Goal: Task Accomplishment & Management: Complete application form

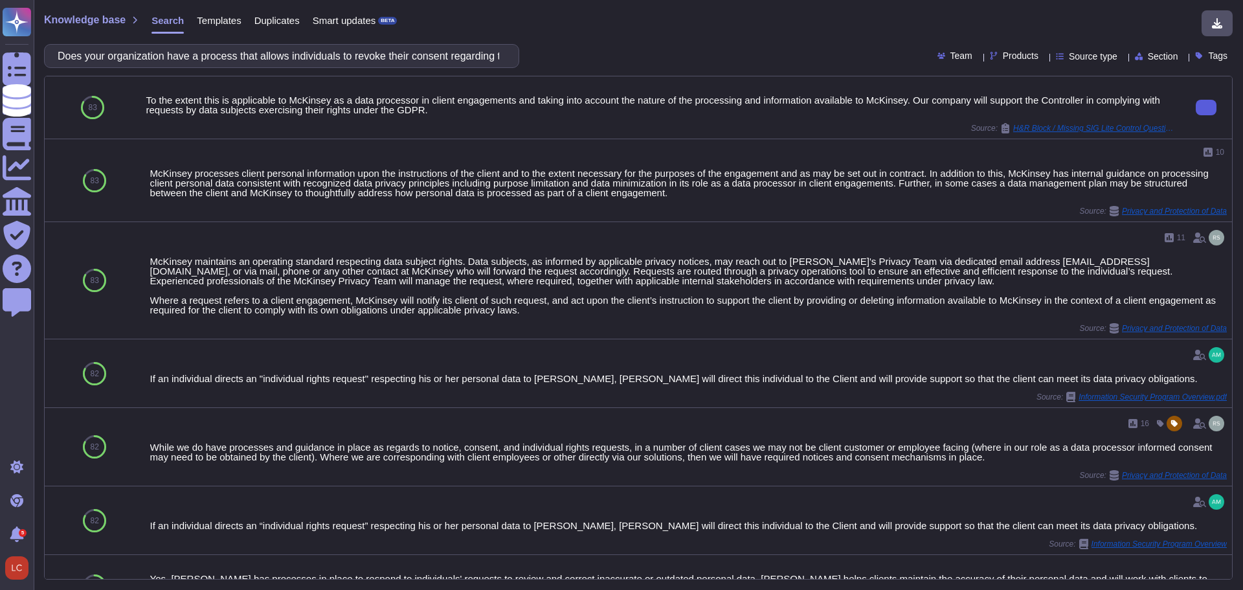
click at [379, 57] on input "Does your organization have a process that allows individuals to revoke their c…" at bounding box center [278, 56] width 455 height 23
paste input "routinely assess whether personal information is retained longer than required?"
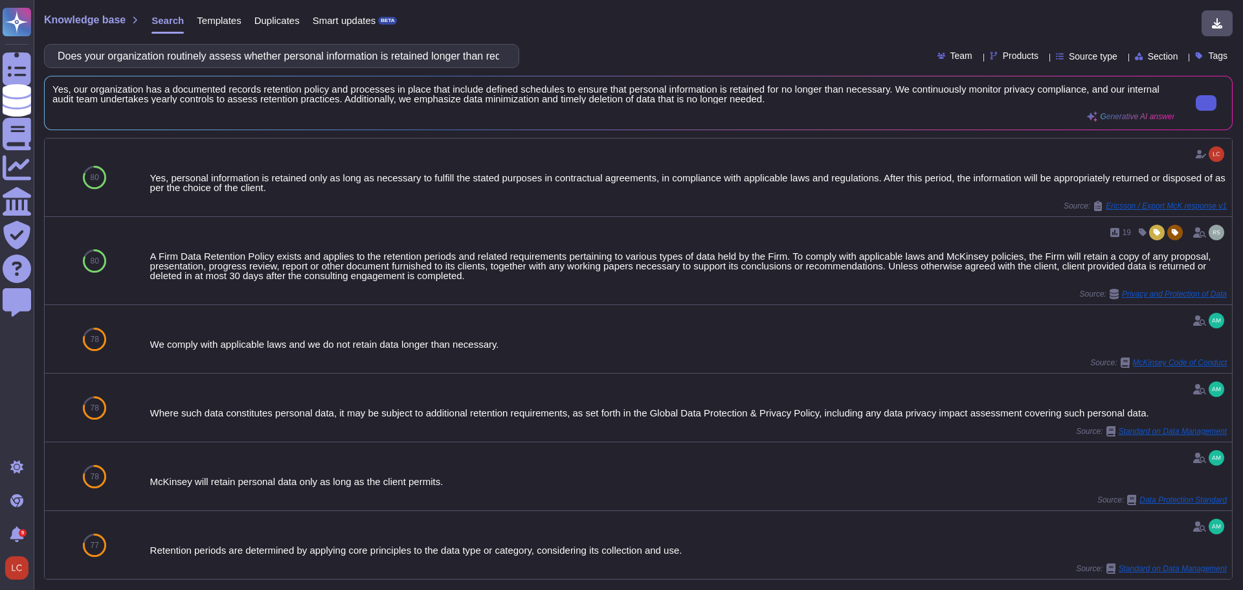
click at [228, 67] on div "Does your organization routinely assess whether personal information is retaine…" at bounding box center [281, 56] width 475 height 24
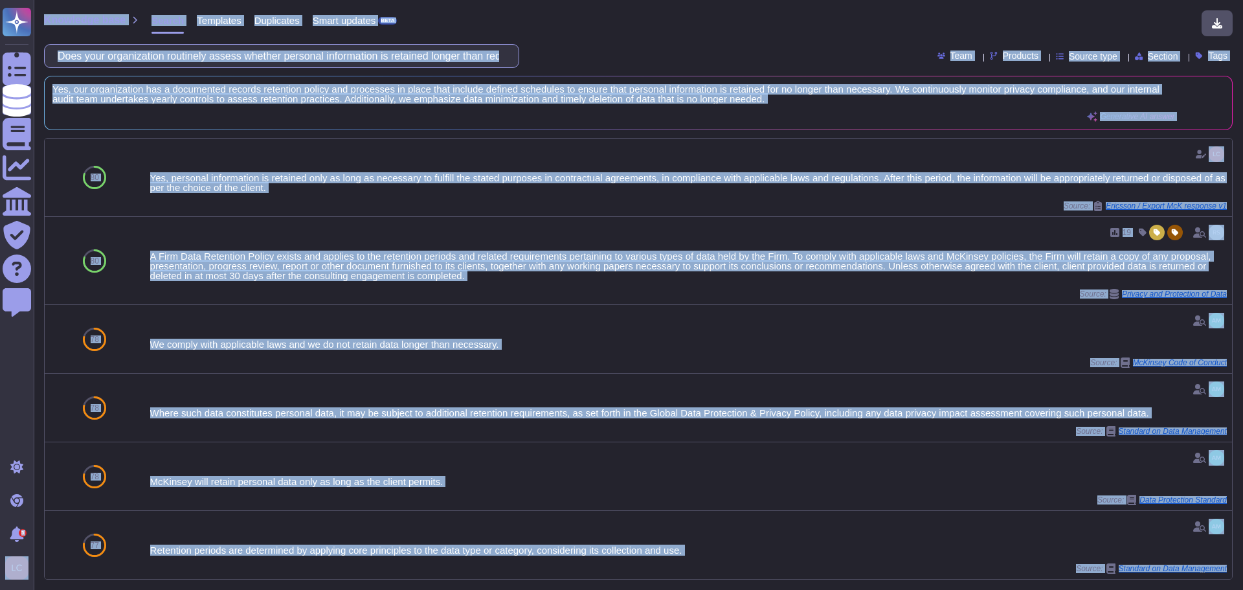
click at [234, 65] on input "Does your organization routinely assess whether personal information is retaine…" at bounding box center [278, 56] width 455 height 23
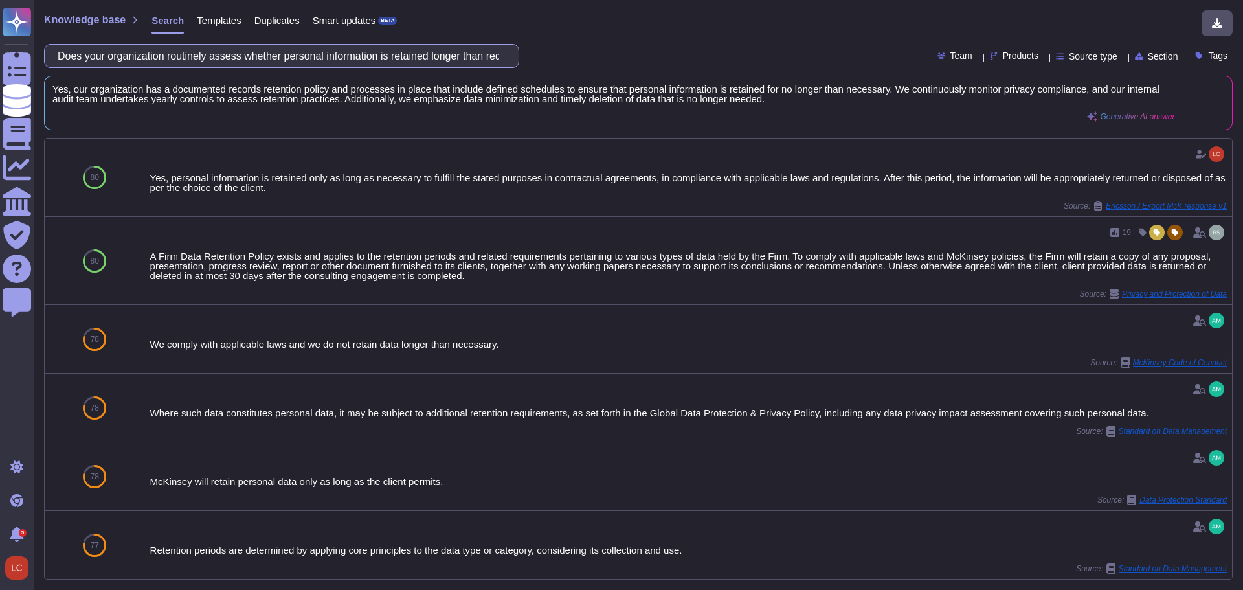
paste input "escribe the process and controls in place to ensure personal information is ret…"
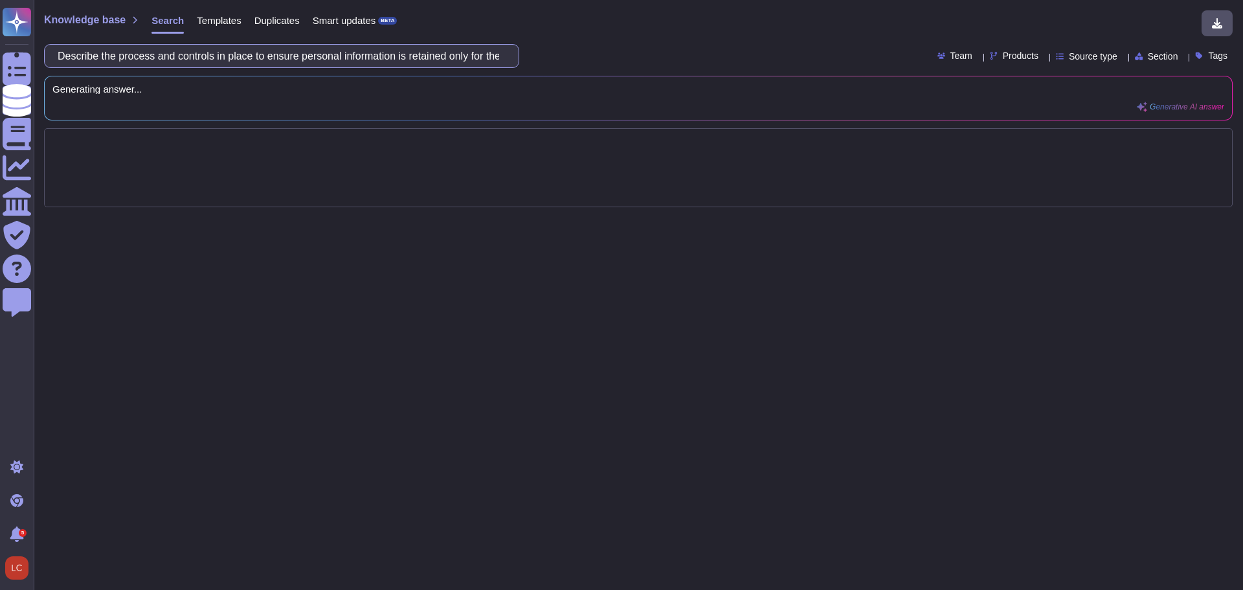
click at [481, 56] on input "Describe the process and controls in place to ensure personal information is re…" at bounding box center [278, 56] width 455 height 23
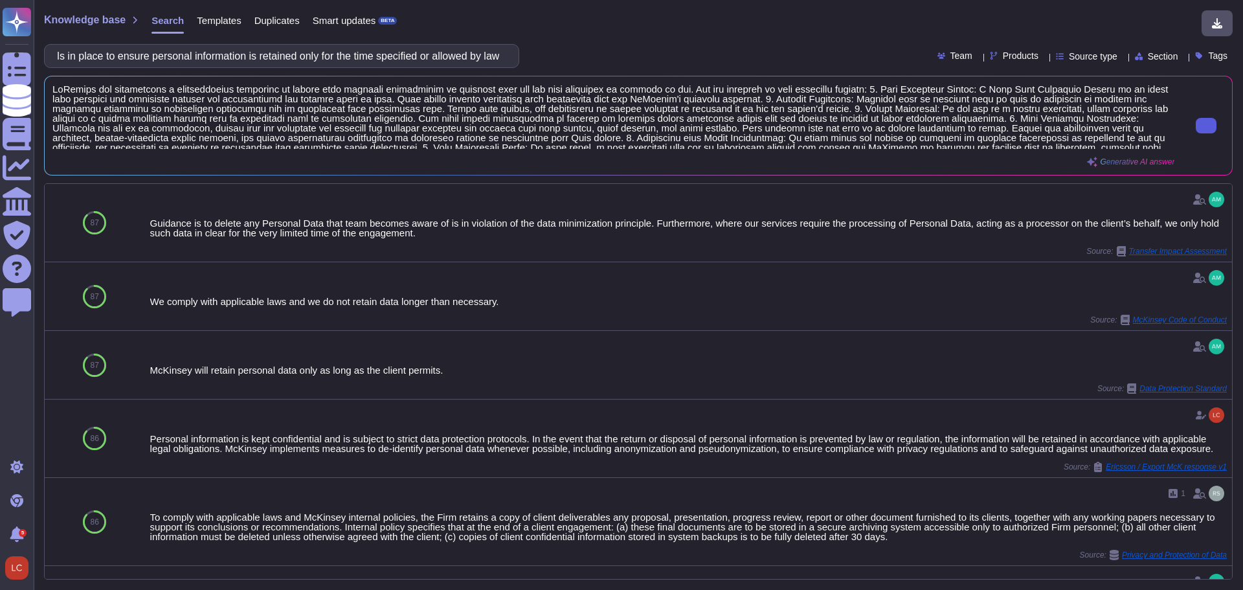
type input "Describe the process and controls in place to ensure personal information is re…"
